Goal: Task Accomplishment & Management: Use online tool/utility

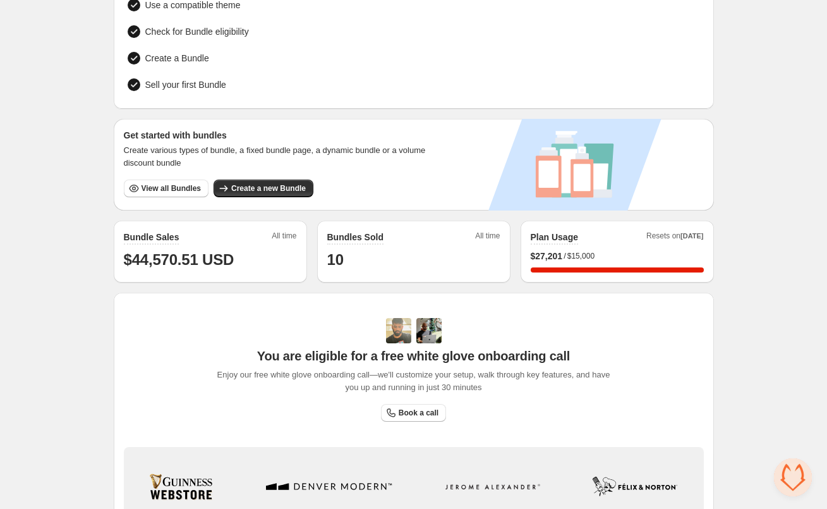
scroll to position [46, 0]
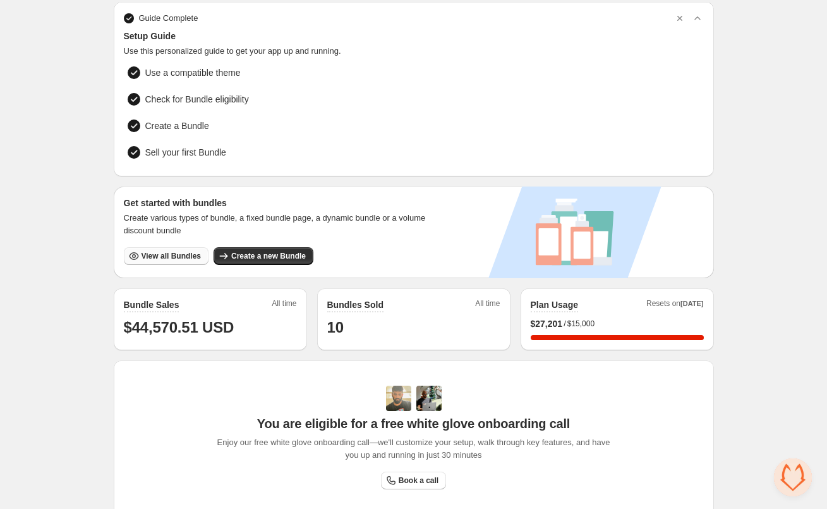
click at [176, 255] on span "View all Bundles" at bounding box center [171, 256] width 59 height 10
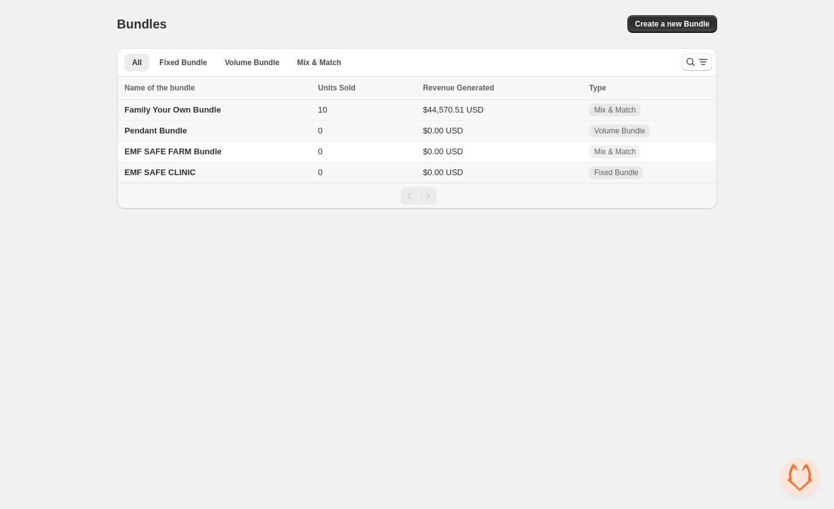
click at [198, 109] on span "Family Your Own Bundle" at bounding box center [172, 109] width 97 height 9
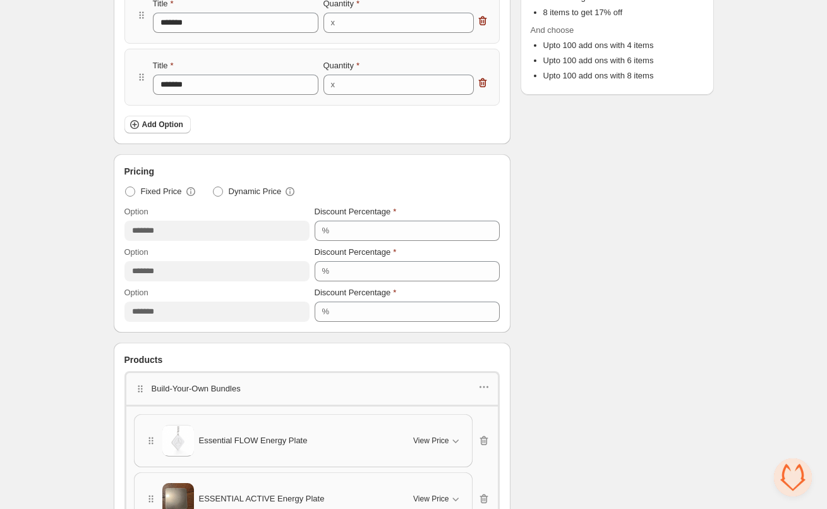
scroll to position [473, 0]
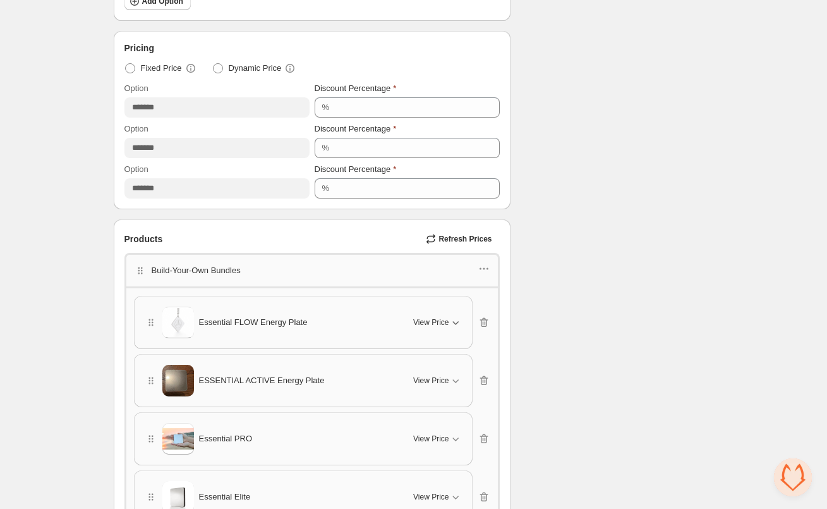
click at [444, 323] on span "View Price" at bounding box center [430, 322] width 35 height 10
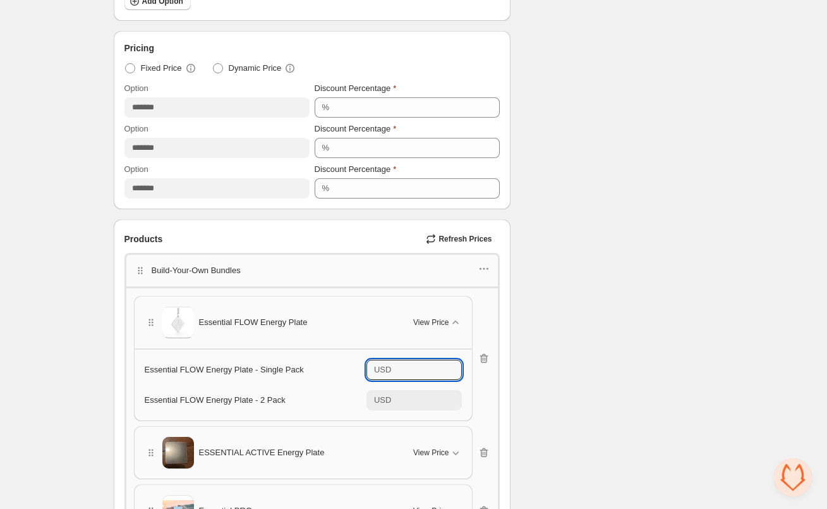
click at [412, 368] on input "******" at bounding box center [428, 369] width 66 height 20
drag, startPoint x: 432, startPoint y: 371, endPoint x: 411, endPoint y: 370, distance: 21.5
click at [411, 370] on input "******" at bounding box center [428, 369] width 66 height 20
click at [482, 257] on div "Build-Your-Own Bundles" at bounding box center [311, 269] width 375 height 33
click at [482, 263] on icon "button" at bounding box center [484, 268] width 13 height 13
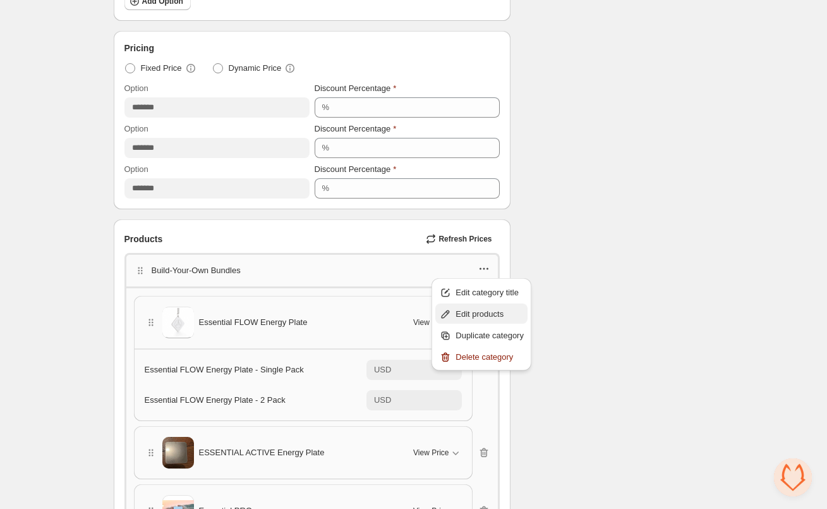
click at [477, 314] on span "Edit products" at bounding box center [490, 314] width 68 height 13
type input "******"
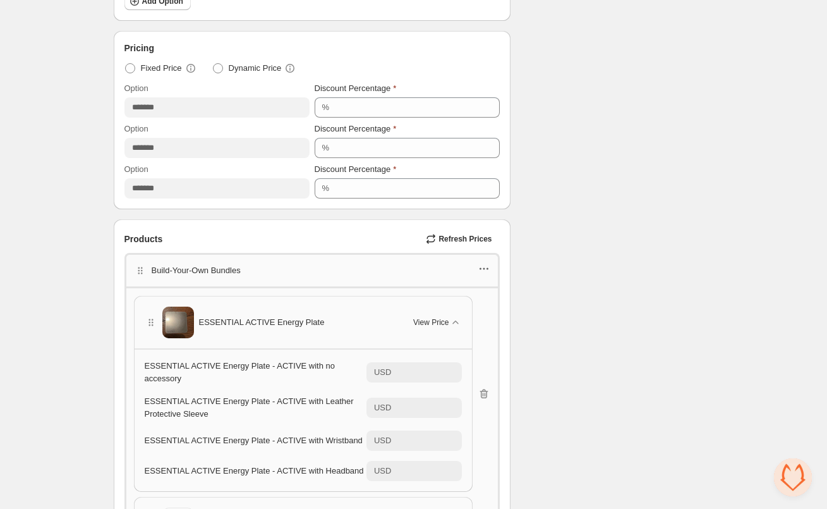
click at [481, 265] on icon "button" at bounding box center [484, 268] width 13 height 13
click at [485, 311] on span "Edit products" at bounding box center [490, 314] width 68 height 13
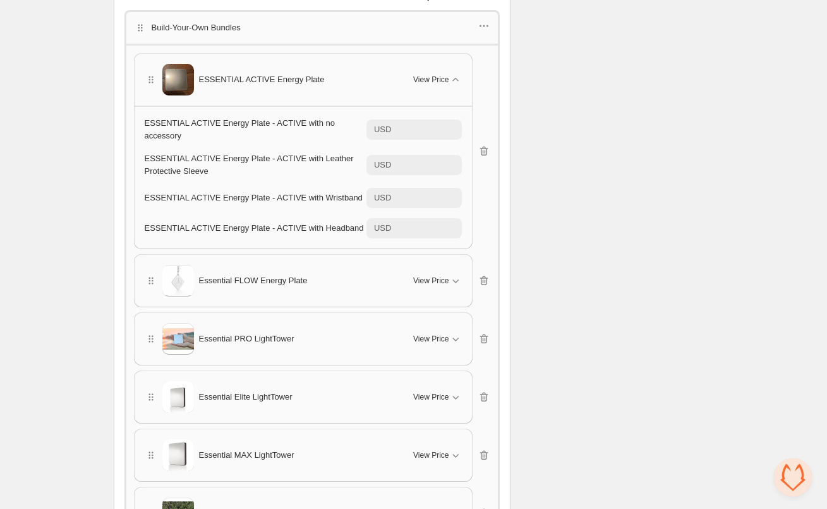
scroll to position [732, 0]
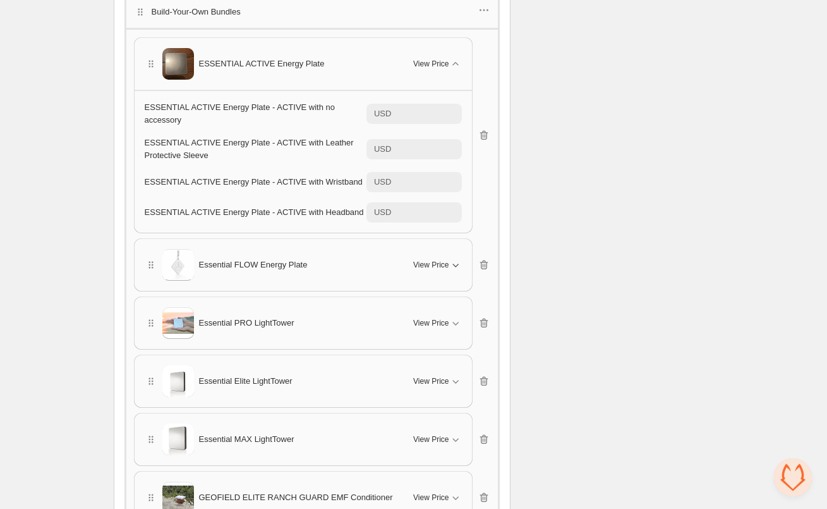
click at [447, 270] on span "View Price" at bounding box center [430, 265] width 35 height 10
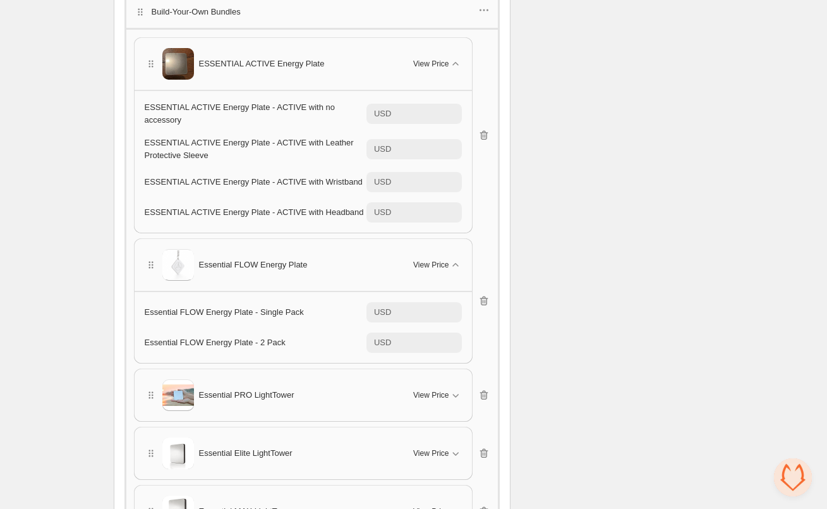
drag, startPoint x: 533, startPoint y: 229, endPoint x: 559, endPoint y: 112, distance: 119.9
click at [533, 229] on div "Checklist Status Success Active To change the bundle's status, please do so on …" at bounding box center [617, 427] width 193 height 2190
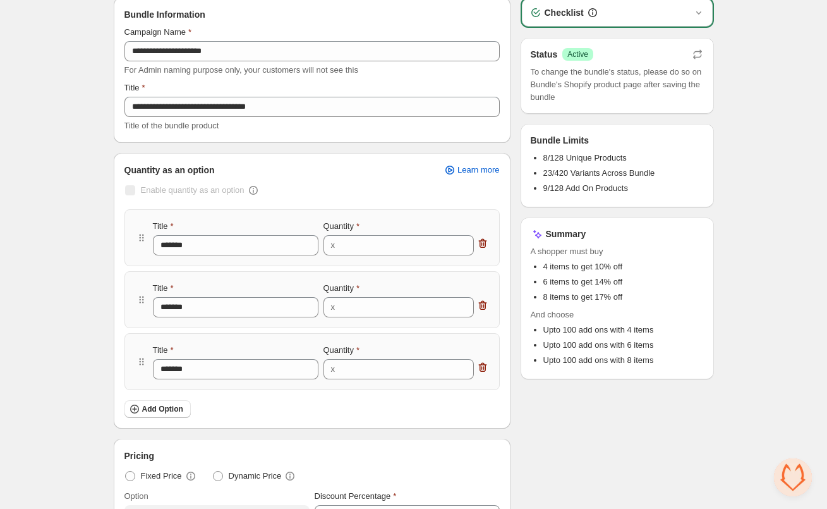
scroll to position [0, 0]
